Goal: Entertainment & Leisure: Consume media (video, audio)

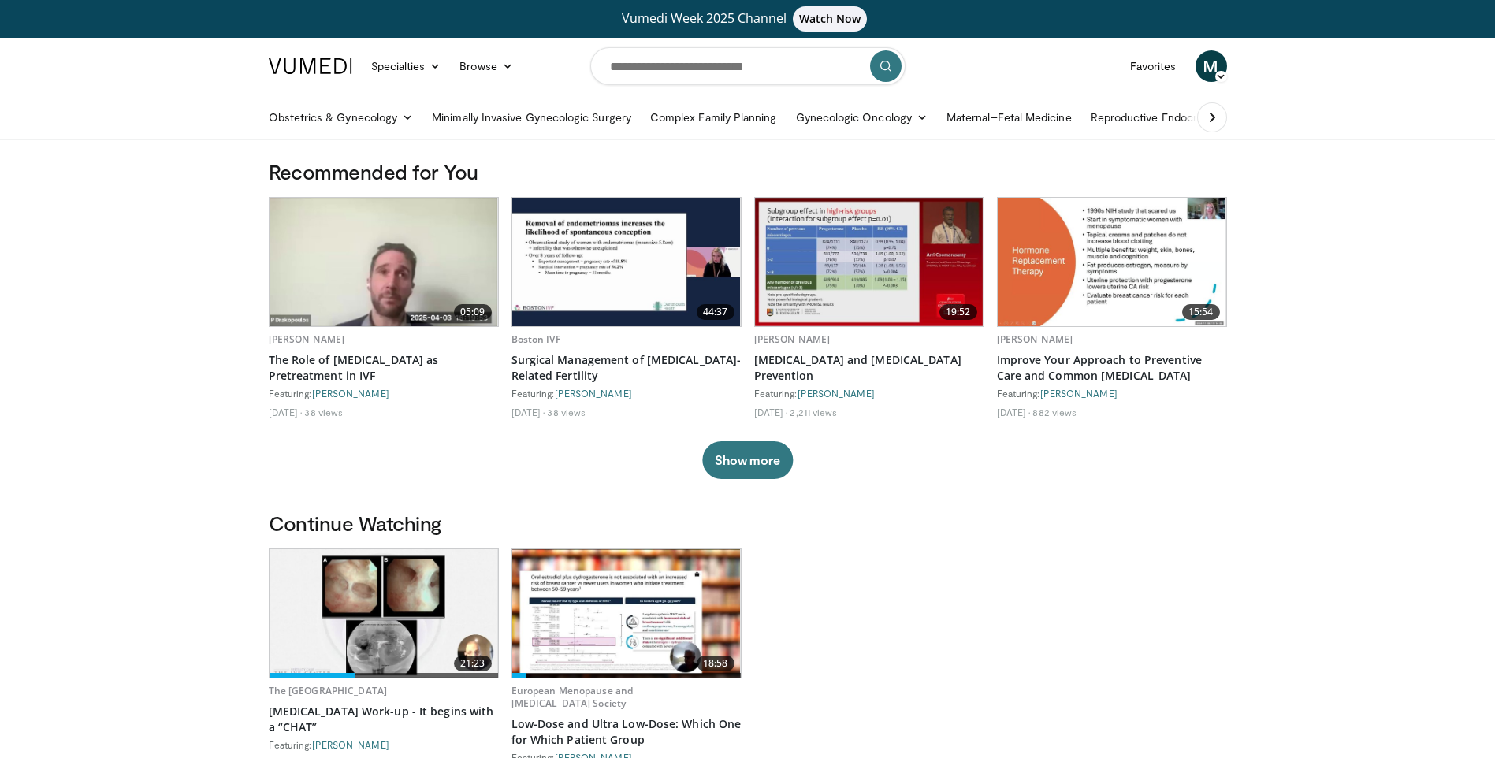
click at [356, 618] on img at bounding box center [383, 613] width 228 height 128
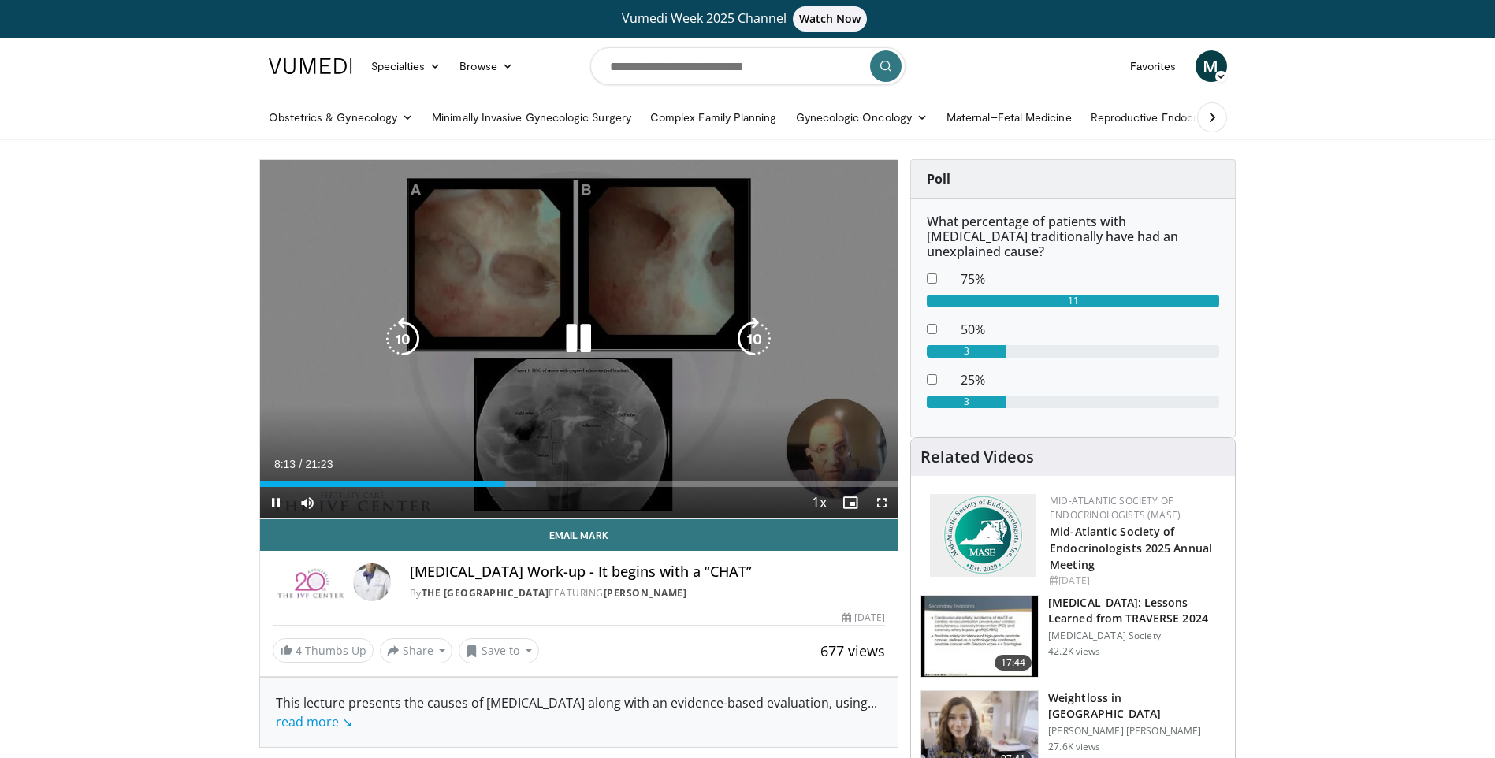
click at [546, 447] on div "10 seconds Tap to unmute" at bounding box center [579, 339] width 638 height 358
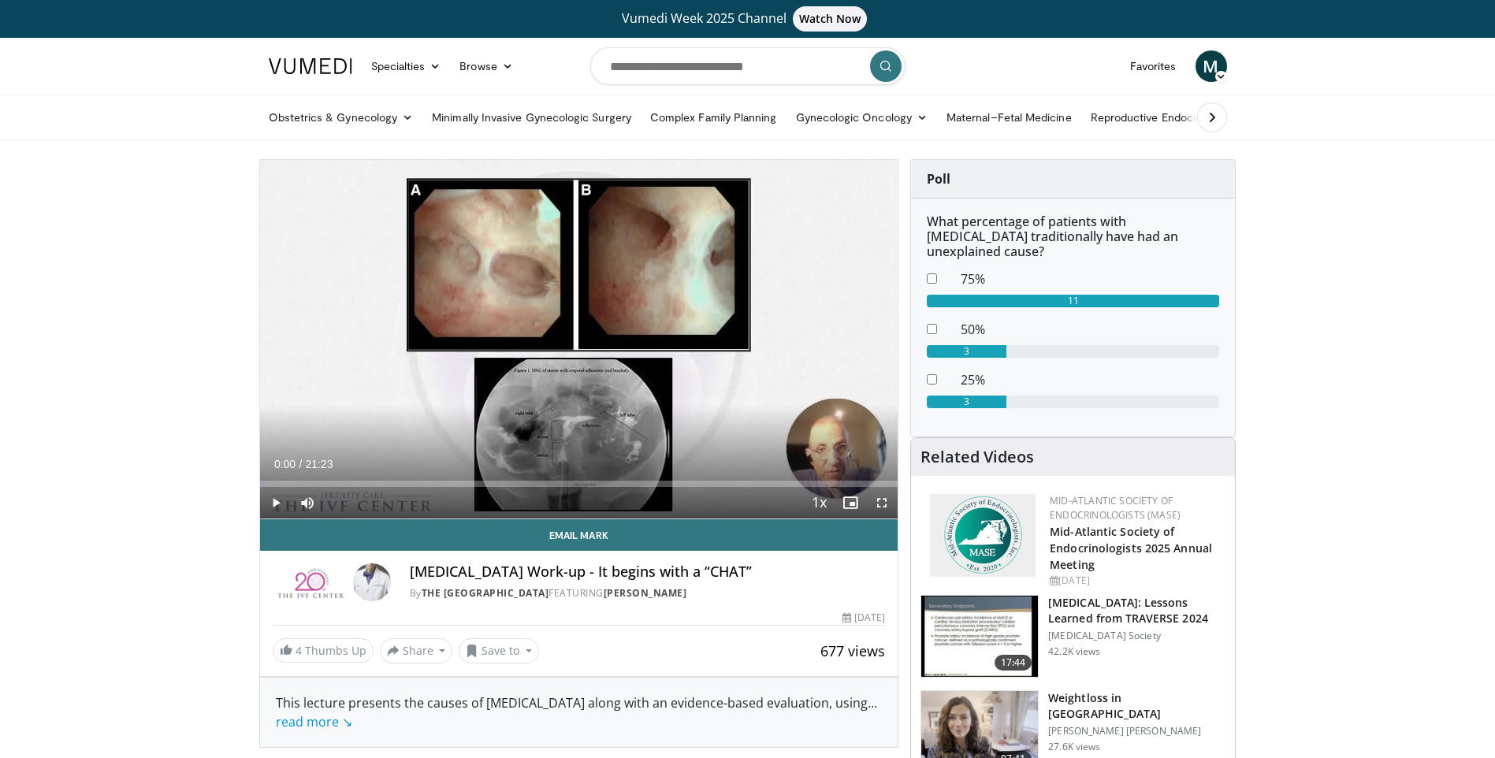
drag, startPoint x: 503, startPoint y: 480, endPoint x: 211, endPoint y: 480, distance: 292.3
click at [274, 501] on span "Video Player" at bounding box center [276, 503] width 32 height 32
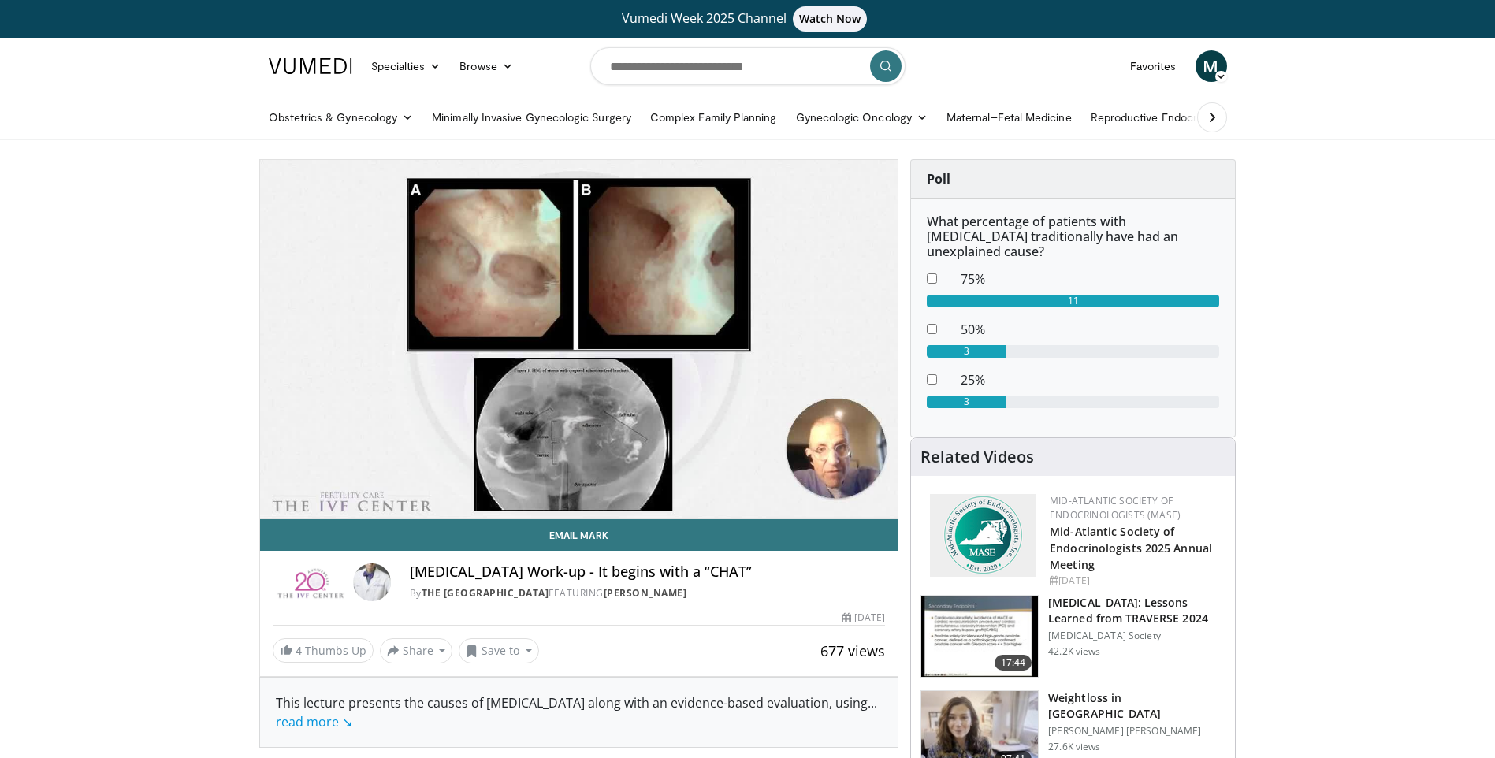
click at [935, 325] on dt at bounding box center [932, 332] width 34 height 25
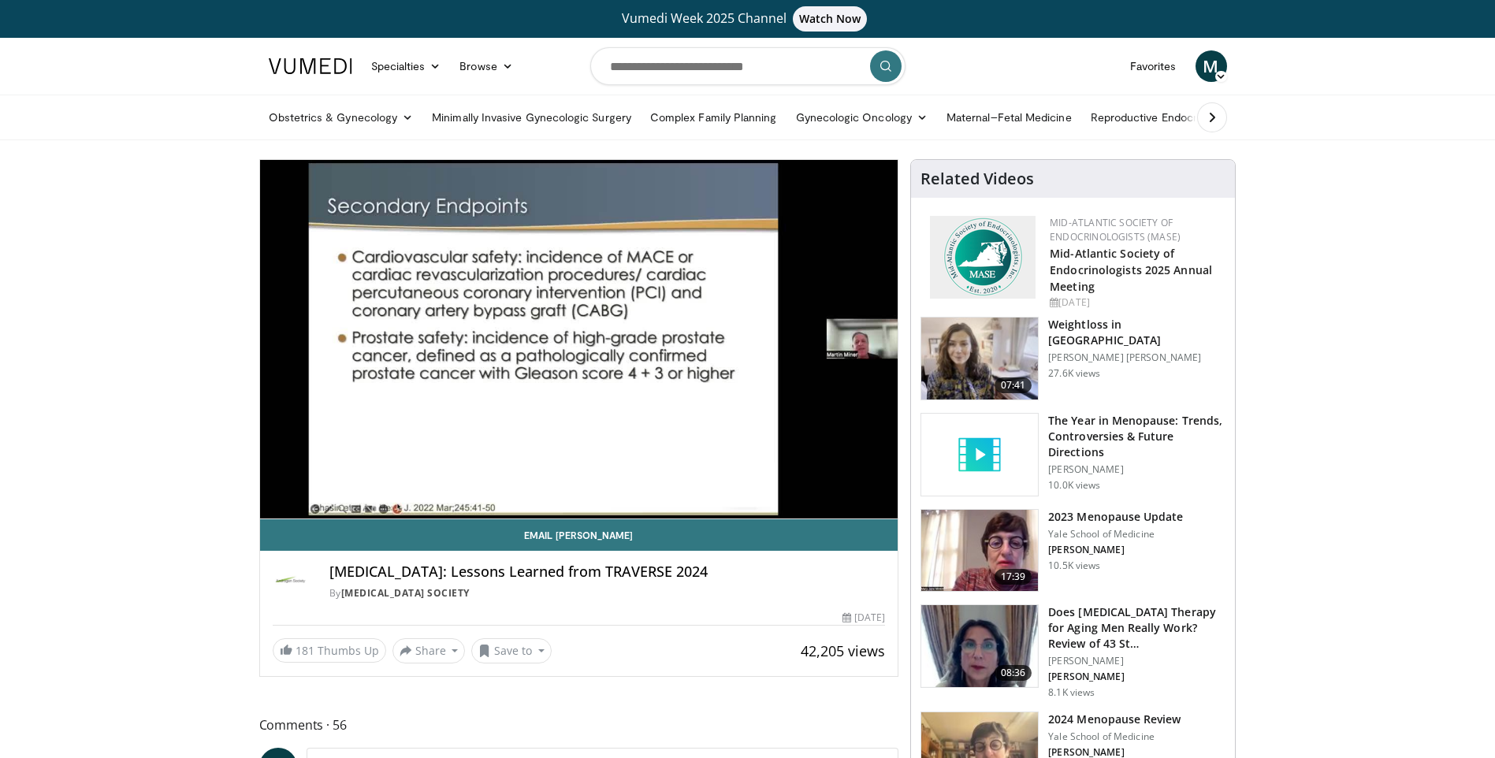
drag, startPoint x: 1428, startPoint y: 670, endPoint x: 1417, endPoint y: 665, distance: 12.0
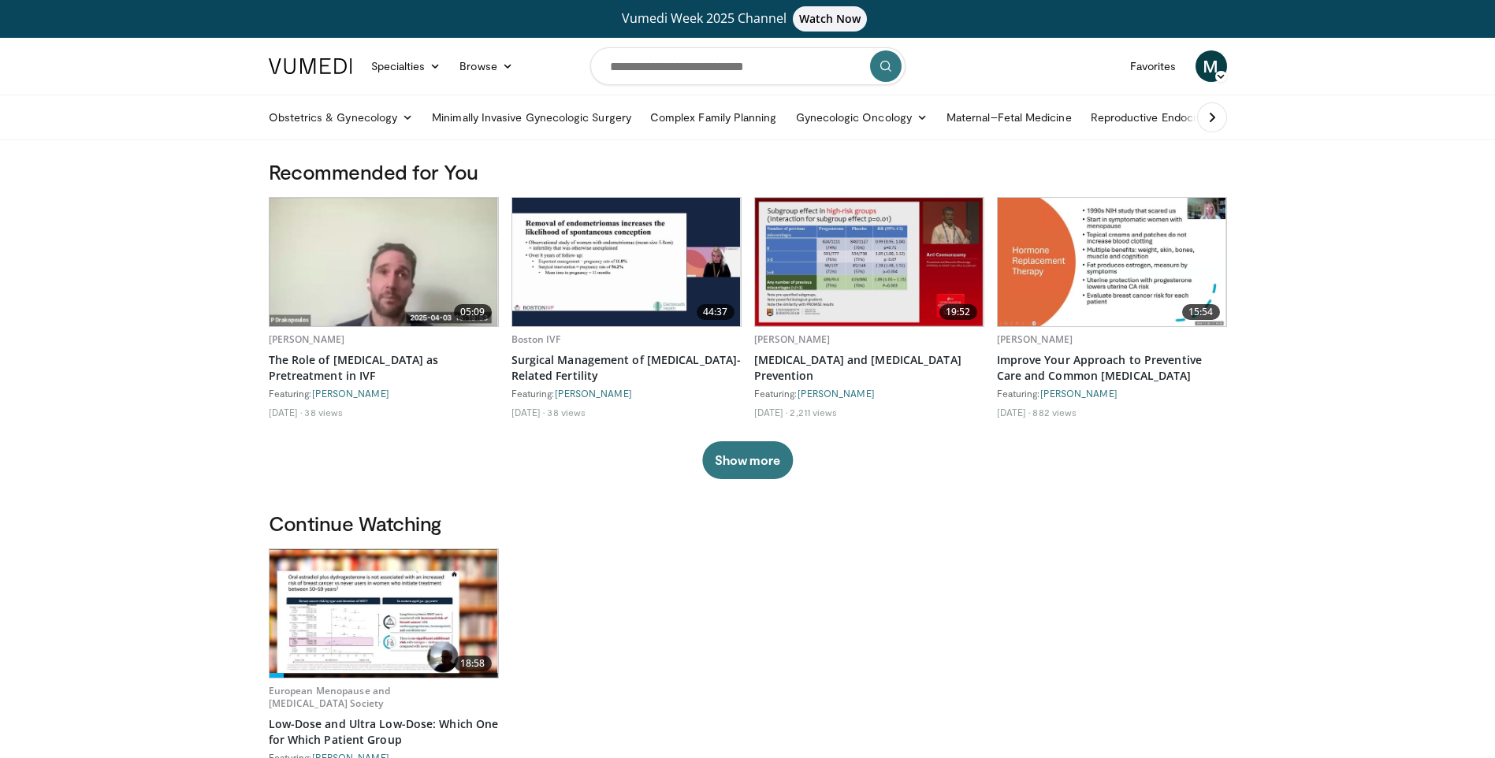
click at [1212, 70] on span "M" at bounding box center [1211, 66] width 32 height 32
click at [1062, 216] on link "Logout" at bounding box center [1131, 217] width 188 height 25
